Goal: Task Accomplishment & Management: Manage account settings

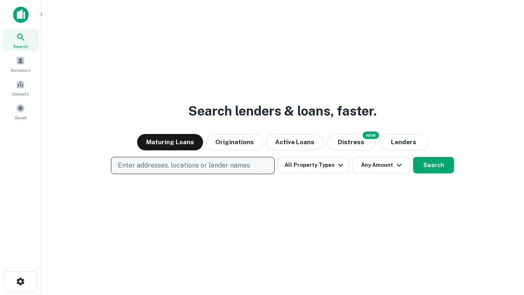
click at [192, 165] on p "Enter addresses, locations or lender names" at bounding box center [184, 165] width 132 height 10
type input "**********"
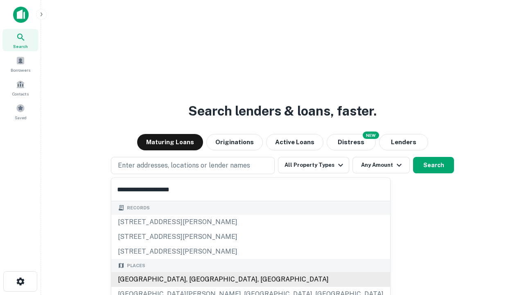
click at [196, 279] on div "[GEOGRAPHIC_DATA], [GEOGRAPHIC_DATA], [GEOGRAPHIC_DATA]" at bounding box center [250, 279] width 279 height 15
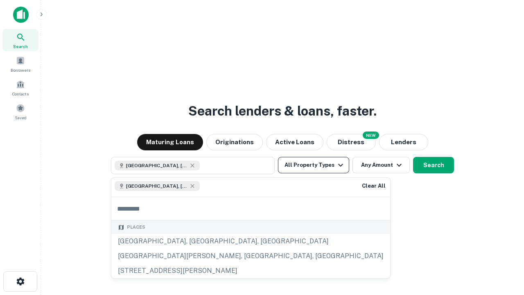
click at [313, 165] on button "All Property Types" at bounding box center [313, 165] width 71 height 16
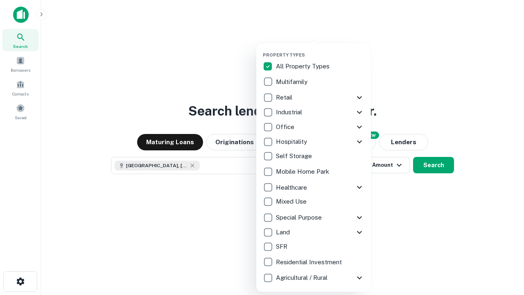
click at [320, 49] on button "button" at bounding box center [320, 49] width 115 height 0
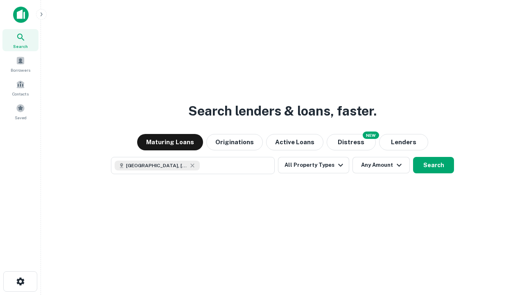
scroll to position [13, 0]
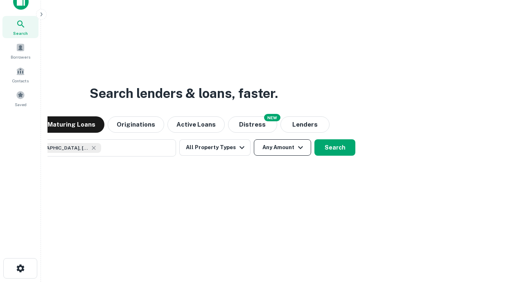
click at [254, 139] on button "Any Amount" at bounding box center [282, 147] width 57 height 16
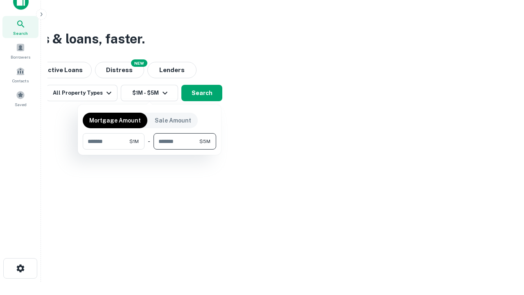
type input "*******"
click at [149, 149] on button "button" at bounding box center [149, 149] width 133 height 0
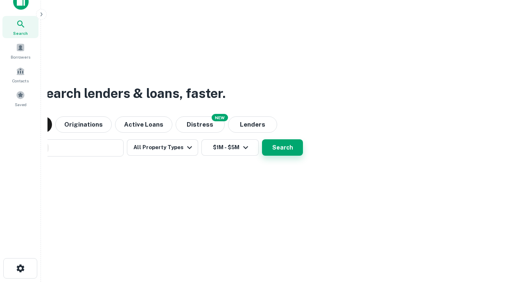
click at [262, 139] on button "Search" at bounding box center [282, 147] width 41 height 16
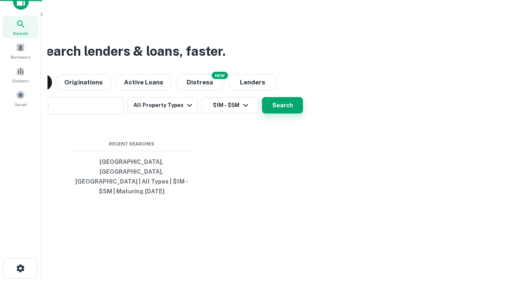
scroll to position [27, 232]
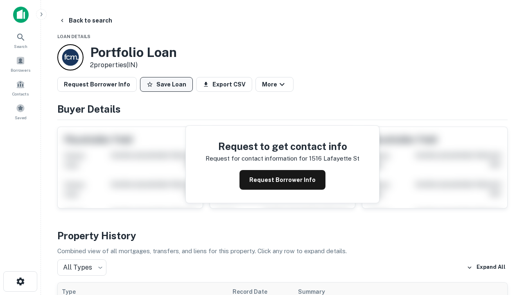
click at [166, 84] on button "Save Loan" at bounding box center [166, 84] width 53 height 15
click at [168, 84] on button "Loan Saved" at bounding box center [168, 84] width 56 height 15
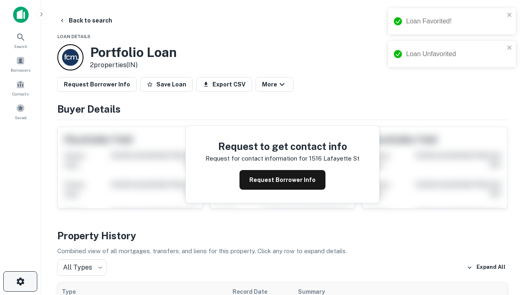
click at [20, 281] on icon "button" at bounding box center [21, 281] width 10 height 10
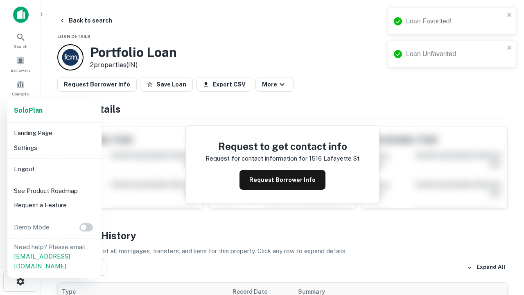
click at [54, 169] on li "Logout" at bounding box center [55, 169] width 88 height 15
